Goal: Find specific page/section: Find specific page/section

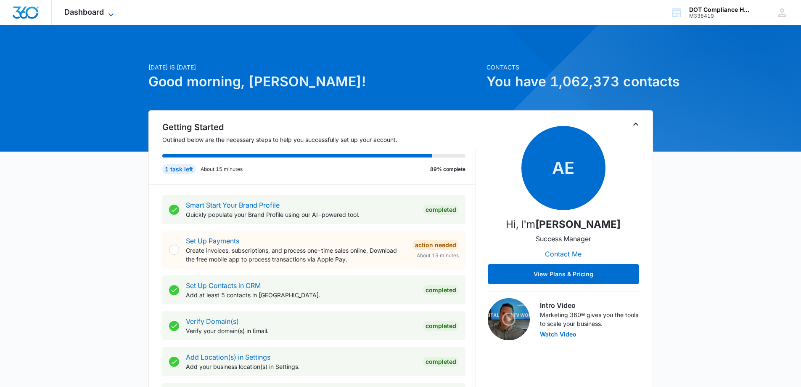
click at [111, 10] on icon at bounding box center [111, 15] width 10 height 10
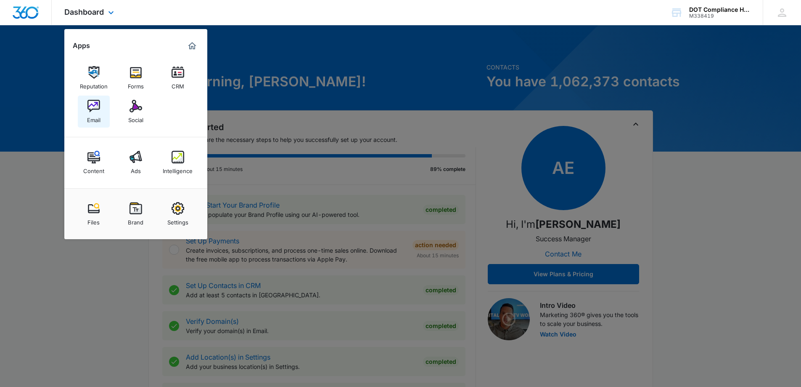
click at [95, 109] on img at bounding box center [93, 106] width 13 height 13
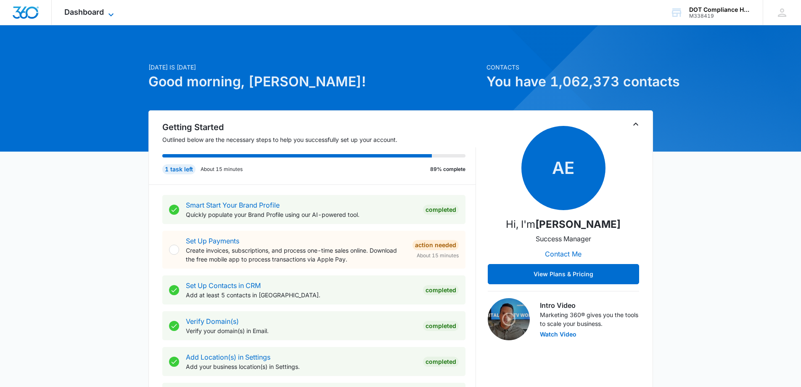
click at [76, 8] on span "Dashboard" at bounding box center [84, 12] width 40 height 9
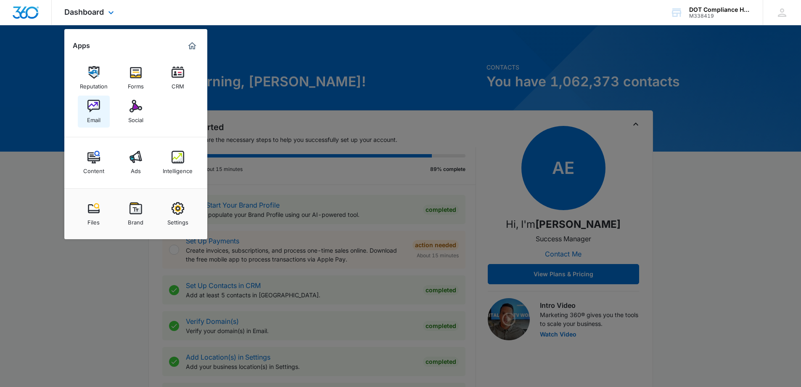
click at [87, 108] on link "Email" at bounding box center [94, 111] width 32 height 32
